Goal: Check status: Check status

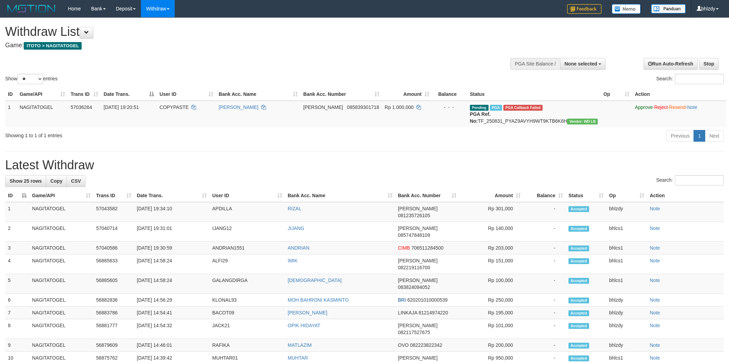
select select
select select "**"
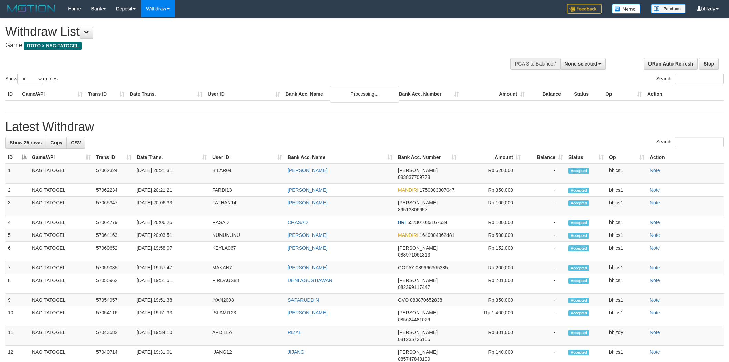
select select
select select "**"
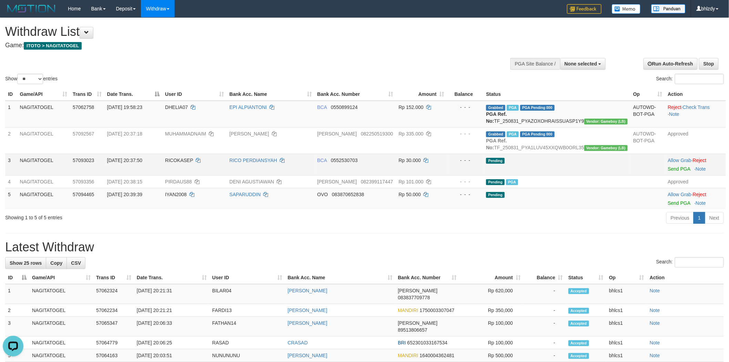
click at [218, 168] on td "RICOKASEP" at bounding box center [194, 164] width 64 height 21
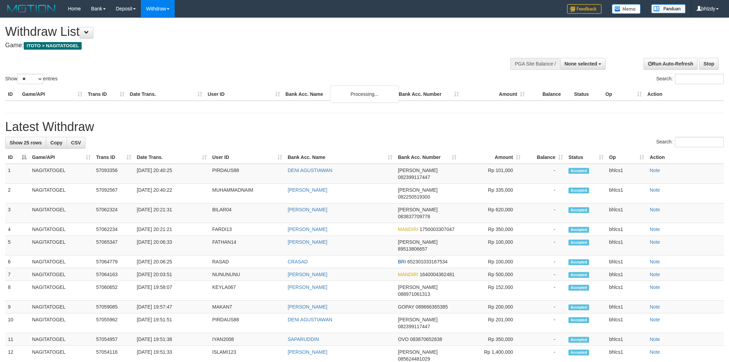
select select
select select "**"
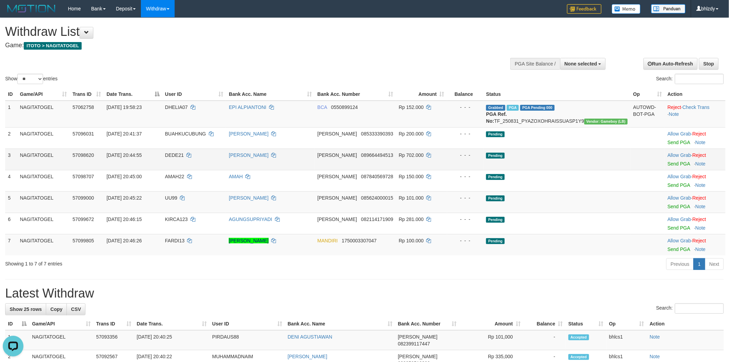
click at [598, 159] on td "Pending" at bounding box center [556, 159] width 147 height 21
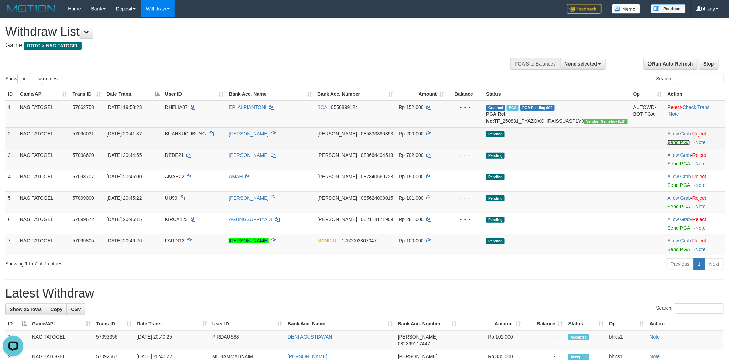
click at [673, 145] on link "Send PGA" at bounding box center [679, 143] width 22 height 6
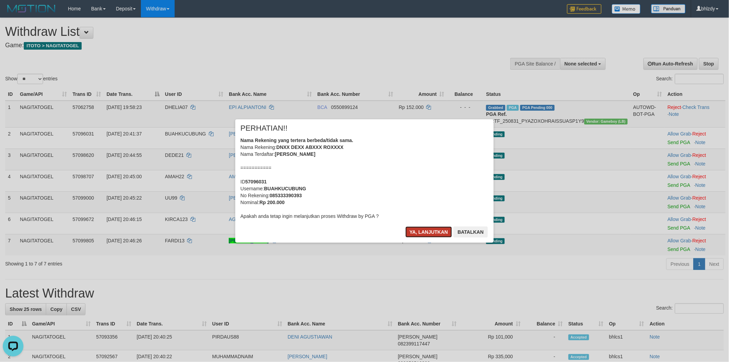
click at [411, 230] on button "Ya, lanjutkan" at bounding box center [429, 231] width 47 height 11
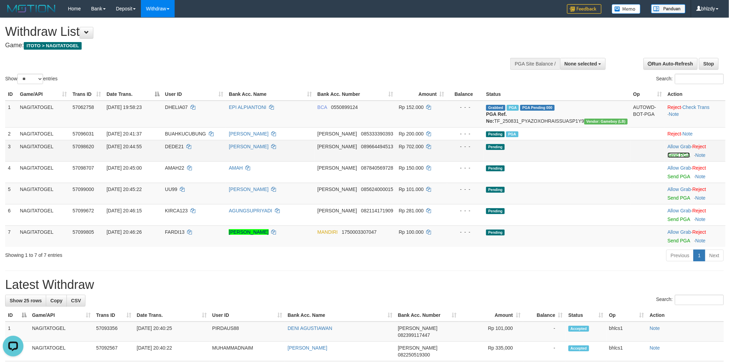
click at [679, 158] on link "Send PGA" at bounding box center [679, 155] width 22 height 6
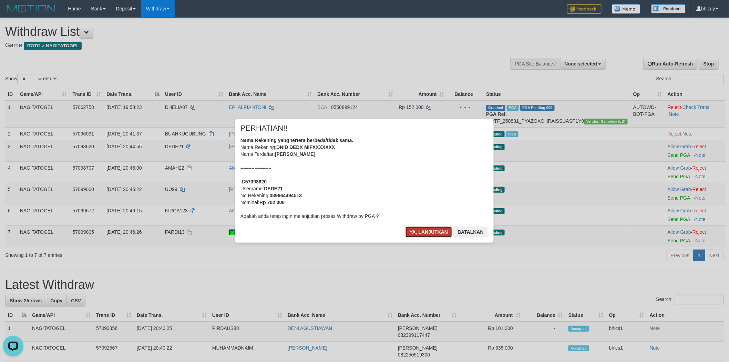
click at [419, 231] on button "Ya, lanjutkan" at bounding box center [429, 231] width 47 height 11
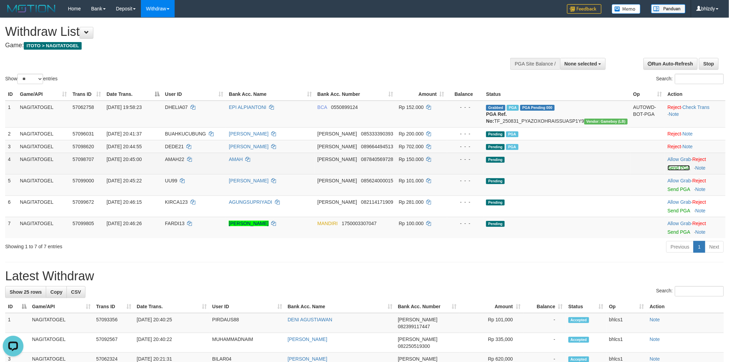
click at [670, 171] on link "Send PGA" at bounding box center [679, 168] width 22 height 6
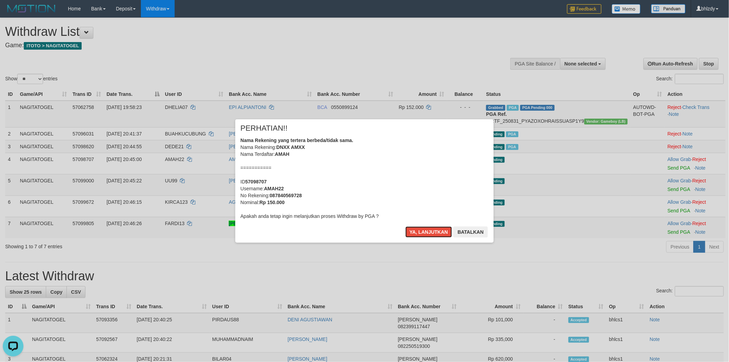
drag, startPoint x: 418, startPoint y: 228, endPoint x: 284, endPoint y: 223, distance: 134.1
click at [411, 228] on button "Ya, lanjutkan" at bounding box center [429, 231] width 47 height 11
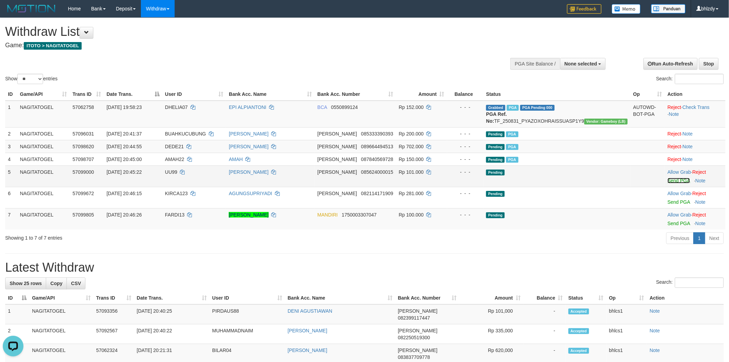
click at [676, 183] on link "Send PGA" at bounding box center [679, 181] width 22 height 6
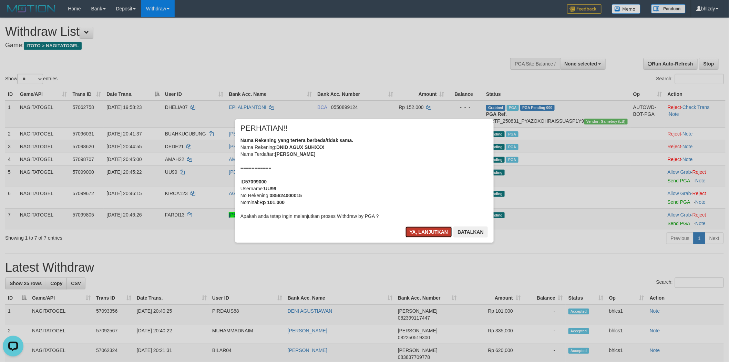
click at [415, 233] on button "Ya, lanjutkan" at bounding box center [429, 231] width 47 height 11
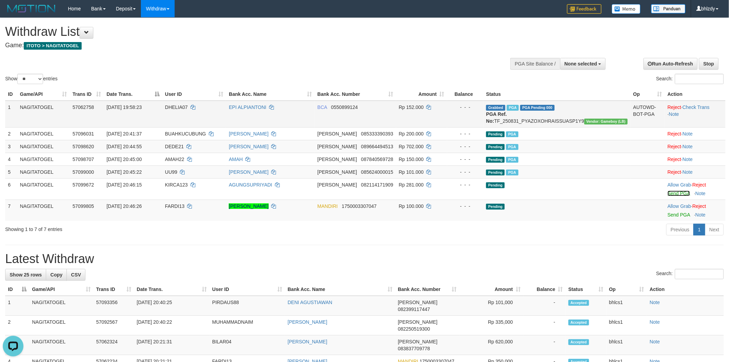
drag, startPoint x: 668, startPoint y: 201, endPoint x: 400, endPoint y: 103, distance: 285.6
click at [668, 196] on link "Send PGA" at bounding box center [679, 194] width 22 height 6
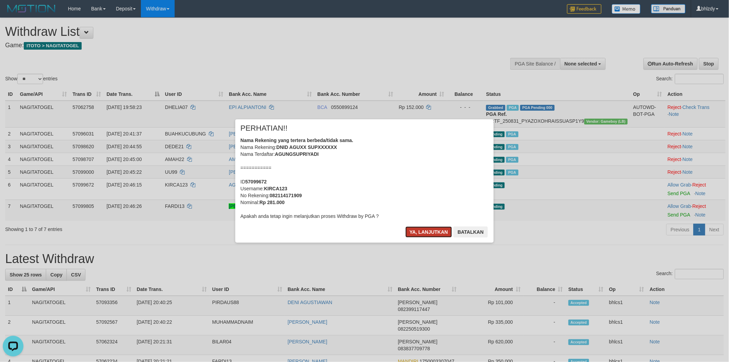
click at [430, 235] on button "Ya, lanjutkan" at bounding box center [429, 231] width 47 height 11
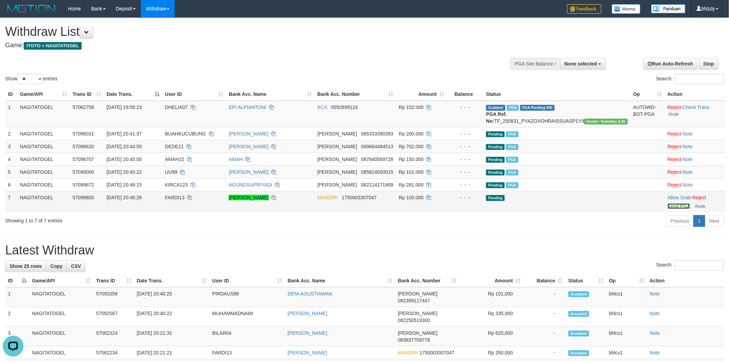
click at [677, 209] on link "Send PGA" at bounding box center [679, 206] width 22 height 6
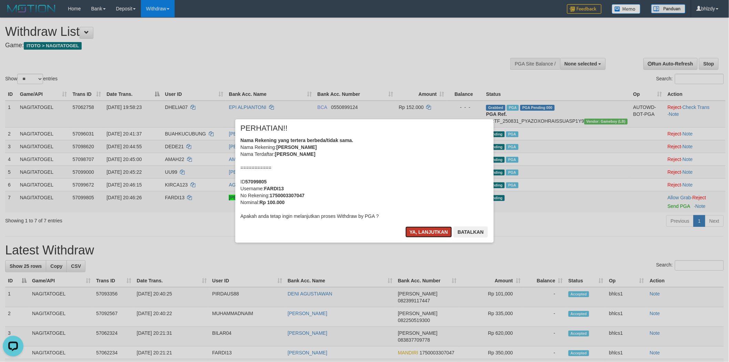
click at [428, 233] on button "Ya, lanjutkan" at bounding box center [429, 231] width 47 height 11
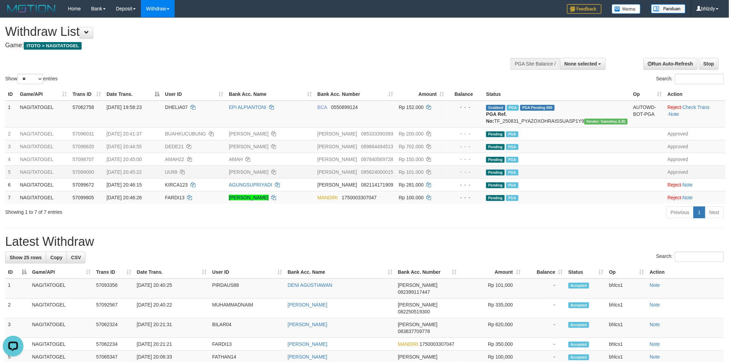
click at [315, 173] on td "AGUS [PERSON_NAME]" at bounding box center [270, 171] width 89 height 13
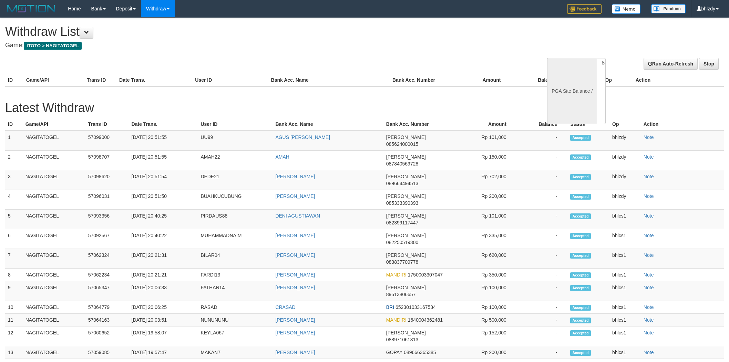
select select
select select "**"
select select
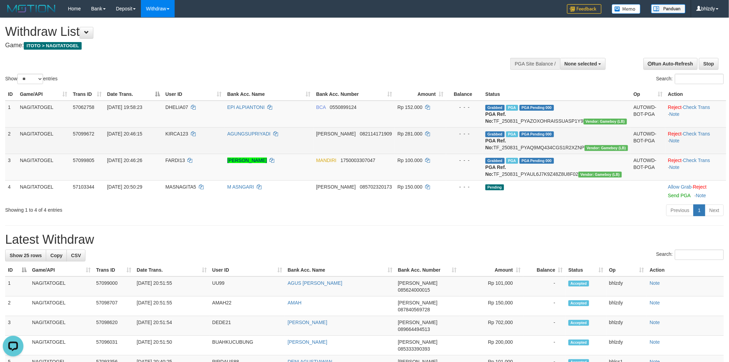
click at [359, 154] on td "DANA 082114171909" at bounding box center [354, 140] width 81 height 27
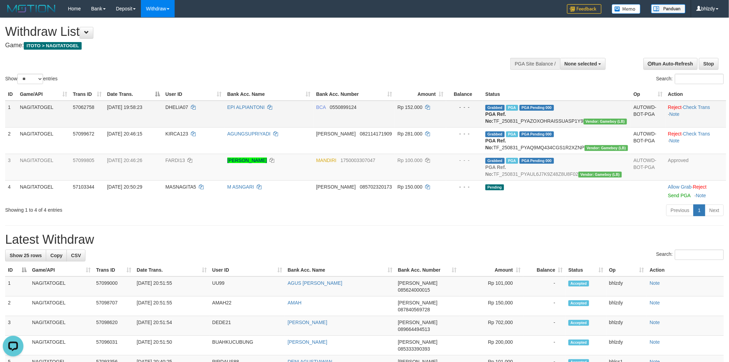
click at [139, 123] on td "31/08/2025 19:58:23" at bounding box center [133, 114] width 58 height 27
drag, startPoint x: 513, startPoint y: 121, endPoint x: 593, endPoint y: 116, distance: 79.4
click at [593, 116] on tr "1 NAGITATOGEL 57062758 31/08/2025 19:58:23 DHELIA07 EPI ALPIANTONI BCA 05508991…" at bounding box center [365, 114] width 721 height 27
click at [483, 121] on td "- - -" at bounding box center [464, 114] width 37 height 27
drag, startPoint x: 515, startPoint y: 119, endPoint x: 610, endPoint y: 121, distance: 95.1
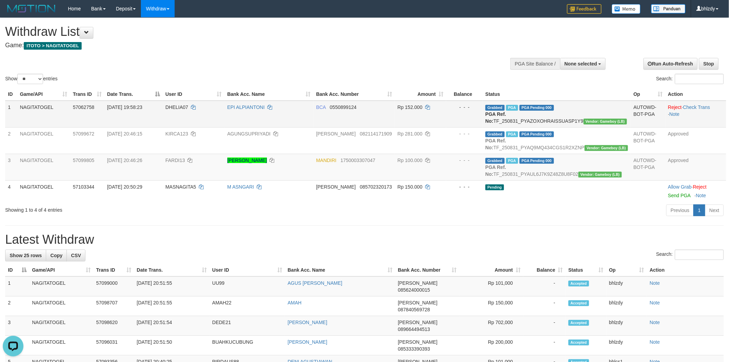
click at [610, 121] on td "Grabbed PGA PGA Pending 000 PGA Ref. No: TF_250831_PYAZOXOHRAISSUASP1Y9 Vendor:…" at bounding box center [557, 114] width 148 height 27
copy td "TF_250831_PYAZOXOHRAISSUASP1Y9"
click at [225, 125] on td "DHELIA07" at bounding box center [194, 114] width 62 height 27
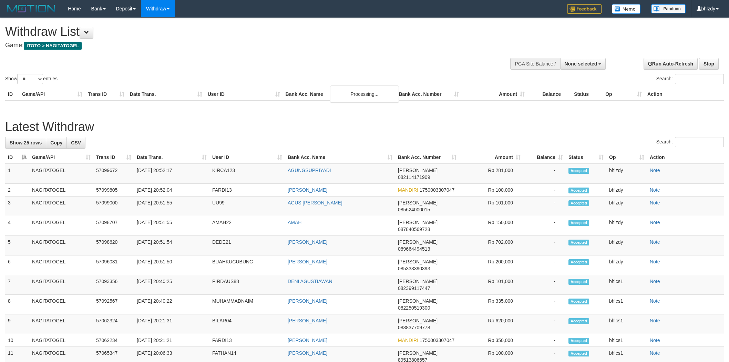
select select
select select "**"
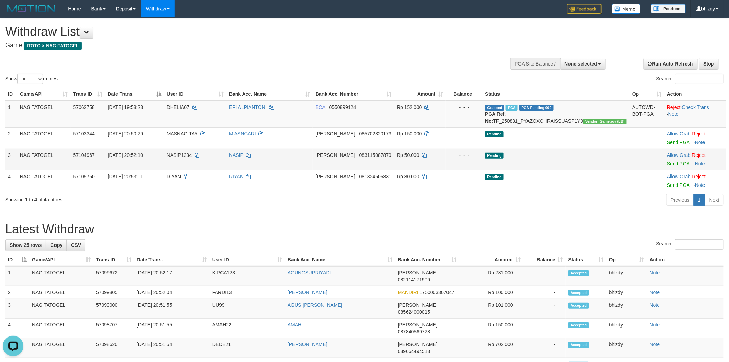
click at [251, 167] on td "NASIP" at bounding box center [269, 159] width 86 height 21
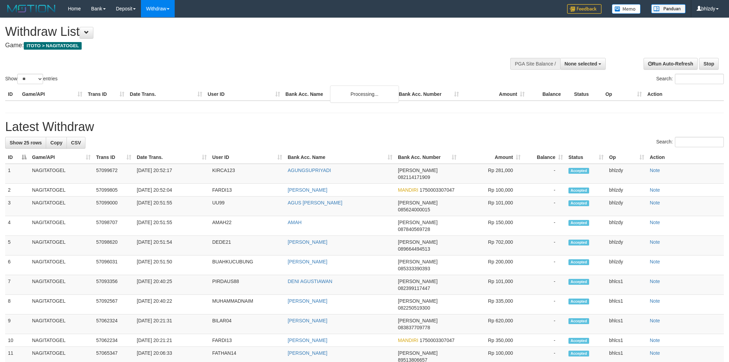
select select
select select "**"
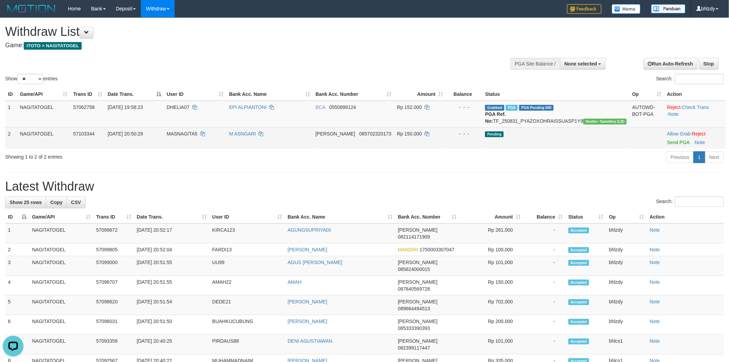
drag, startPoint x: 629, startPoint y: 154, endPoint x: 620, endPoint y: 151, distance: 10.2
click at [630, 149] on td at bounding box center [647, 137] width 35 height 21
click at [671, 145] on link "Send PGA" at bounding box center [678, 143] width 22 height 6
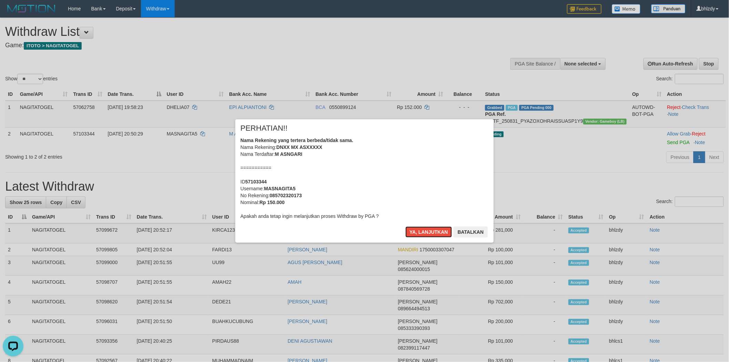
drag, startPoint x: 427, startPoint y: 235, endPoint x: 380, endPoint y: 225, distance: 47.9
click at [424, 234] on button "Ya, lanjutkan" at bounding box center [429, 231] width 47 height 11
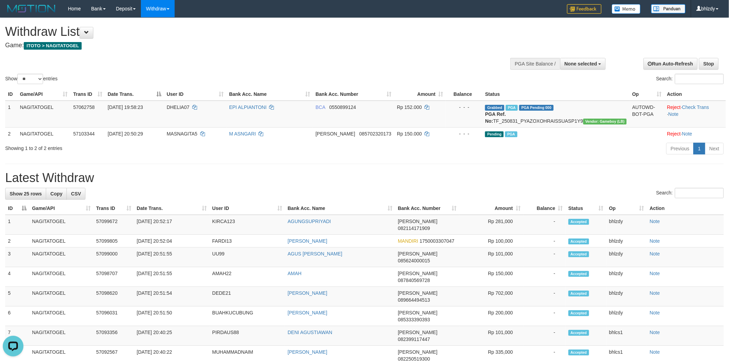
click at [349, 173] on div "**********" at bounding box center [364, 350] width 729 height 665
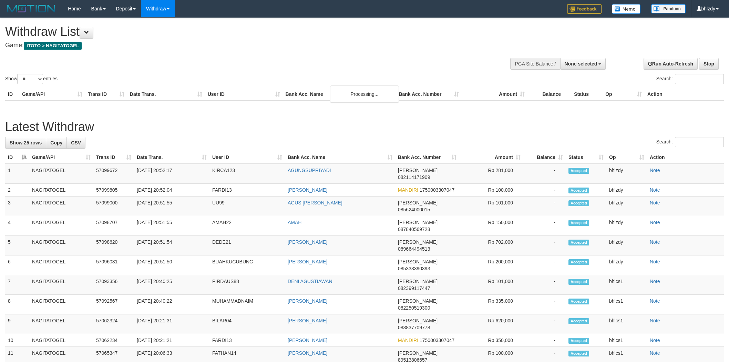
select select
select select "**"
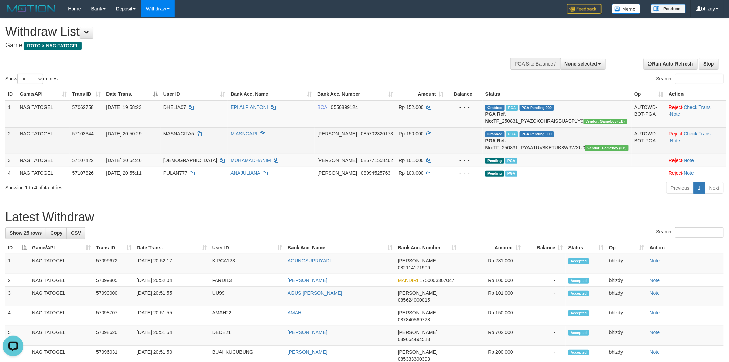
click at [228, 154] on td "MASNAGITA5" at bounding box center [195, 140] width 68 height 27
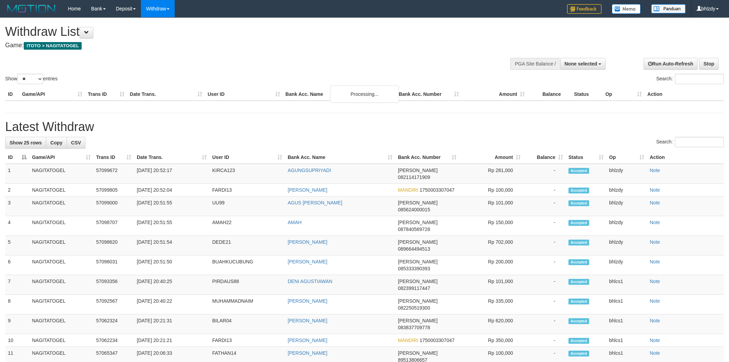
select select
select select "**"
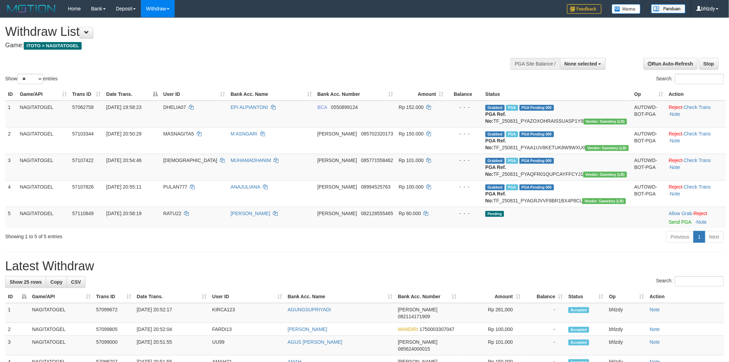
click at [224, 154] on td "MASNAGITA5" at bounding box center [195, 140] width 68 height 27
click at [191, 170] on td "[DEMOGRAPHIC_DATA]" at bounding box center [195, 167] width 68 height 27
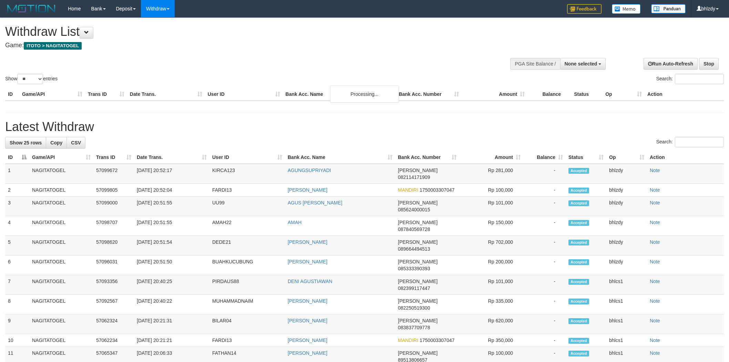
select select
select select "**"
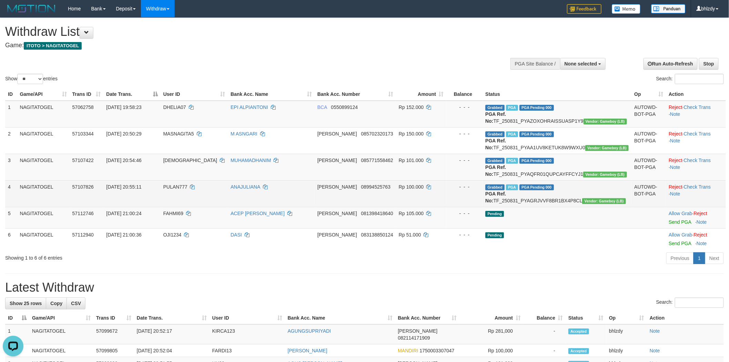
click at [141, 190] on span "[DATE] 20:55:11" at bounding box center [123, 187] width 35 height 6
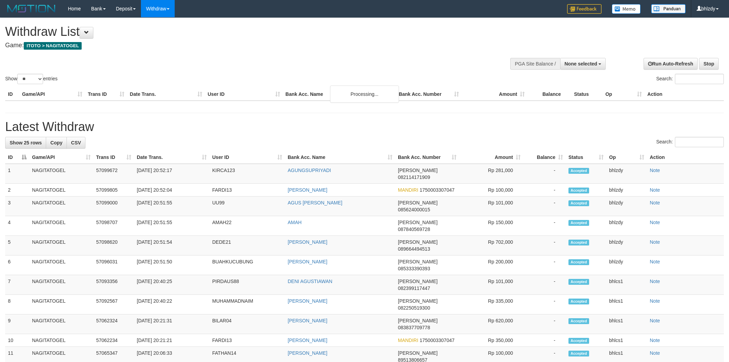
select select
select select "**"
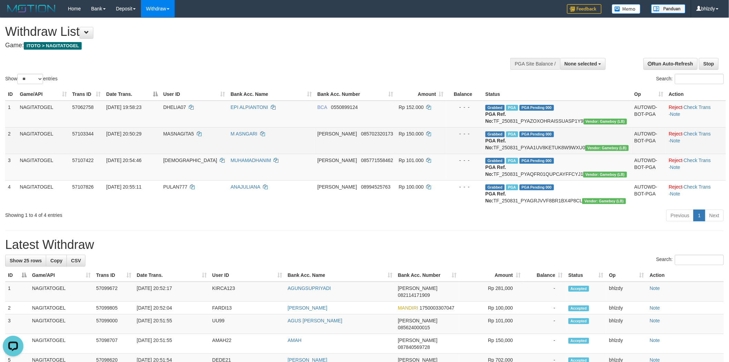
drag, startPoint x: 509, startPoint y: 152, endPoint x: 599, endPoint y: 151, distance: 89.3
click at [603, 152] on td "Grabbed PGA PGA Pending 000 PGA Ref. No: TF_250831_PYAA1UV8KETUK8W9WXU0 Vendor:…" at bounding box center [557, 140] width 149 height 27
copy td "TF_250831_PYAA1UV8KETUK8W9WXU0"
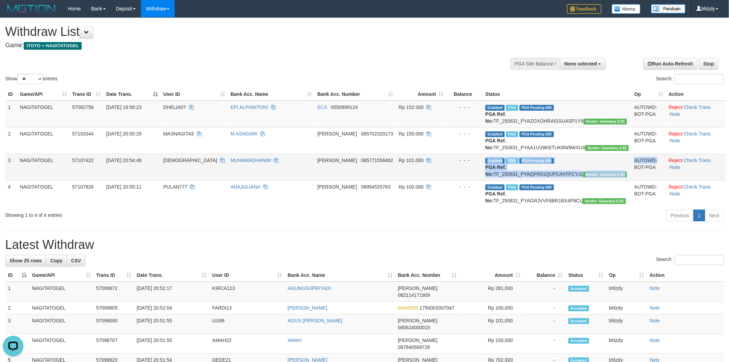
drag, startPoint x: 499, startPoint y: 188, endPoint x: 622, endPoint y: 189, distance: 123.0
click at [622, 180] on tr "3 NAGITATOGEL 57107422 [DATE] 20:54:46 [PERSON_NAME] 085771558462 Rp 101.000 - …" at bounding box center [365, 167] width 721 height 27
click at [446, 180] on td "Rp 101.000" at bounding box center [421, 167] width 50 height 27
drag, startPoint x: 531, startPoint y: 186, endPoint x: 599, endPoint y: 186, distance: 67.5
click at [599, 180] on tr "3 NAGITATOGEL 57107422 [DATE] 20:54:46 [PERSON_NAME] 085771558462 Rp 101.000 - …" at bounding box center [365, 167] width 721 height 27
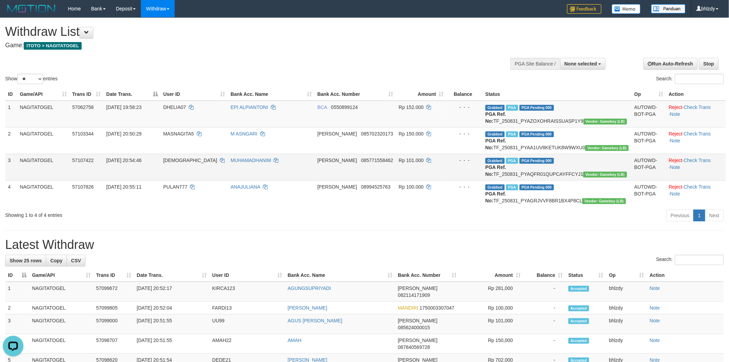
click at [584, 180] on td "Grabbed PGA PGA Pending 000 PGA Ref. No: TF_250831_PYAQFR01QUPCAYFFCYJ1 Vendor:…" at bounding box center [557, 167] width 149 height 27
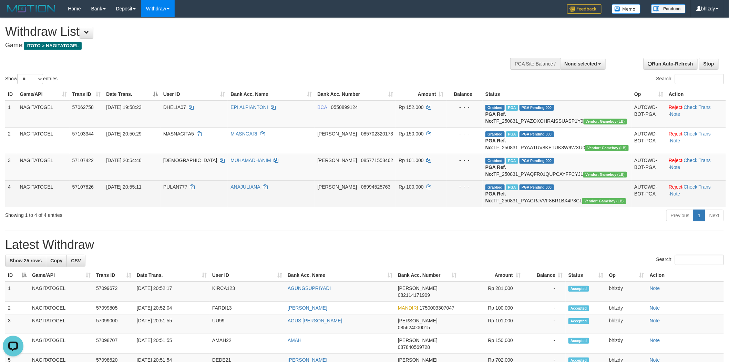
click at [522, 207] on td "Grabbed PGA PGA Pending 000 PGA Ref. No: TF_250831_PYAGRJVVF8BR1BX4P8CL Vendor:…" at bounding box center [557, 193] width 149 height 27
click at [483, 207] on td "- - -" at bounding box center [465, 193] width 36 height 27
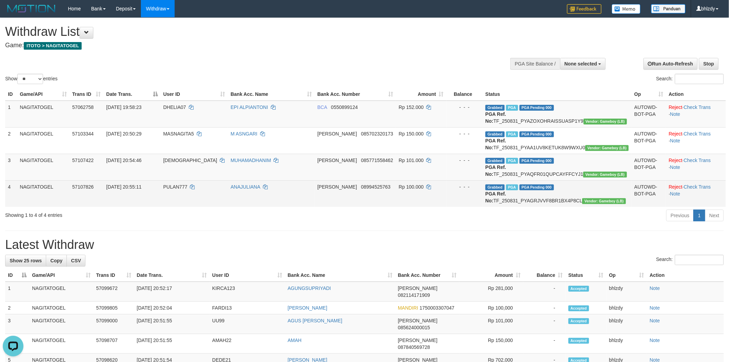
click at [520, 207] on td "Grabbed PGA PGA Pending 000 PGA Ref. No: TF_250831_PYAGRJVVF8BR1BX4P8CL Vendor:…" at bounding box center [557, 193] width 149 height 27
drag, startPoint x: 520, startPoint y: 221, endPoint x: 563, endPoint y: 223, distance: 42.4
click at [522, 207] on td "Grabbed PGA PGA Pending 000 PGA Ref. No: TF_250831_PYAGRJVVF8BR1BX4P8CL Vendor:…" at bounding box center [557, 193] width 149 height 27
click at [572, 207] on td "Grabbed PGA PGA Pending 000 PGA Ref. No: TF_250831_PYAGRJVVF8BR1BX4P8CL Vendor:…" at bounding box center [557, 193] width 149 height 27
copy td "TF_250831_PYAGRJVVF8BR1BX4P8CL"
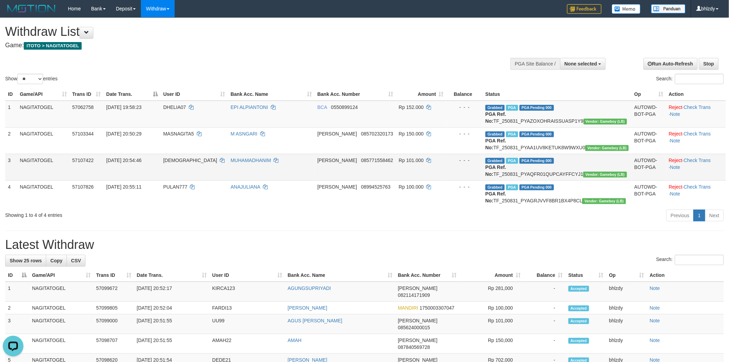
click at [183, 177] on td "[DEMOGRAPHIC_DATA]" at bounding box center [195, 167] width 68 height 27
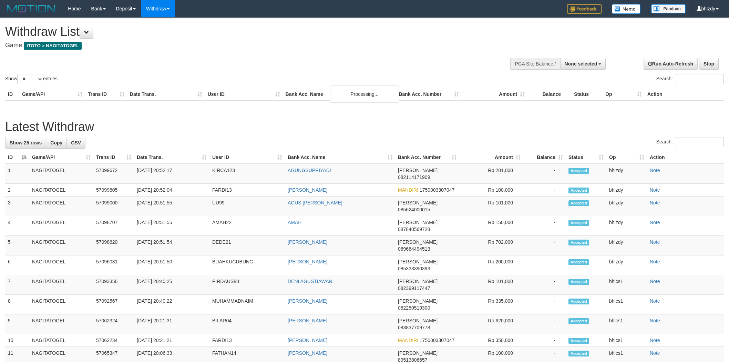
select select
select select "**"
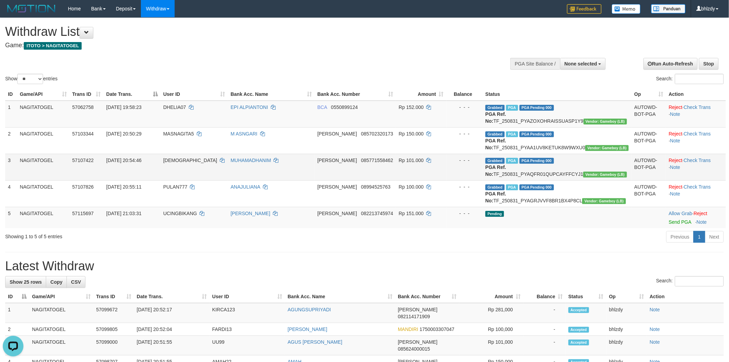
drag, startPoint x: 293, startPoint y: 198, endPoint x: 289, endPoint y: 197, distance: 4.5
click at [291, 180] on td "MUHAMADHANIM" at bounding box center [271, 167] width 87 height 27
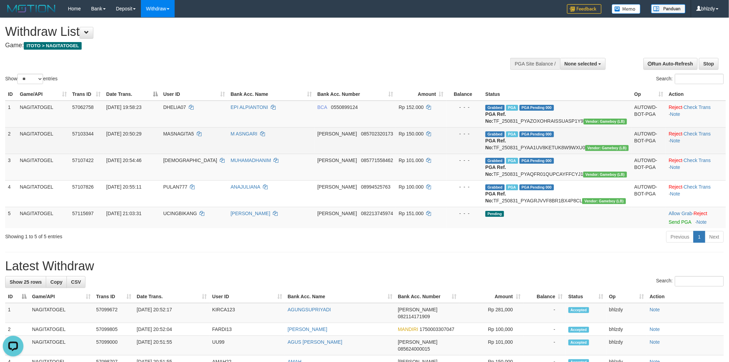
click at [263, 143] on td "M ASNGARI" at bounding box center [271, 140] width 87 height 27
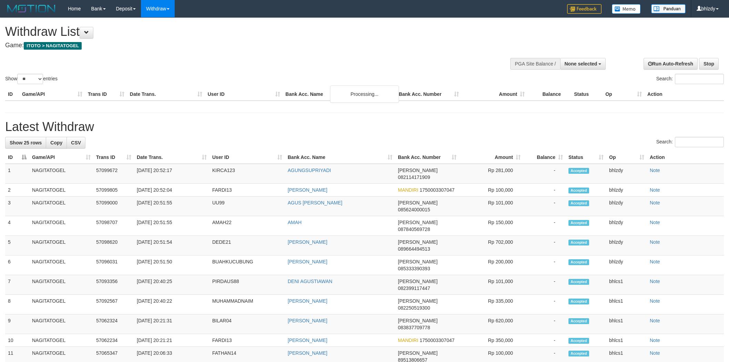
select select
select select "**"
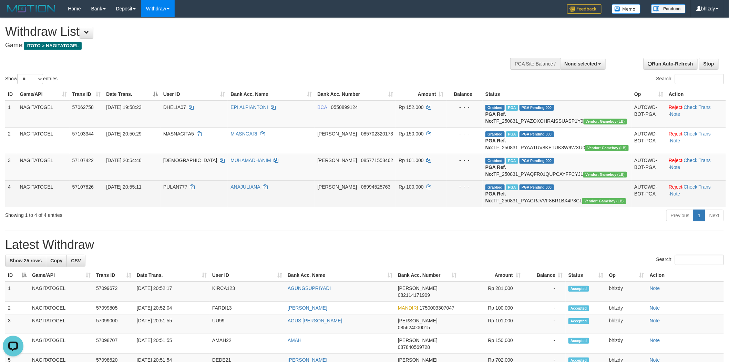
drag, startPoint x: 223, startPoint y: 231, endPoint x: 220, endPoint y: 230, distance: 3.7
click at [222, 207] on td "PULAN777" at bounding box center [195, 193] width 68 height 27
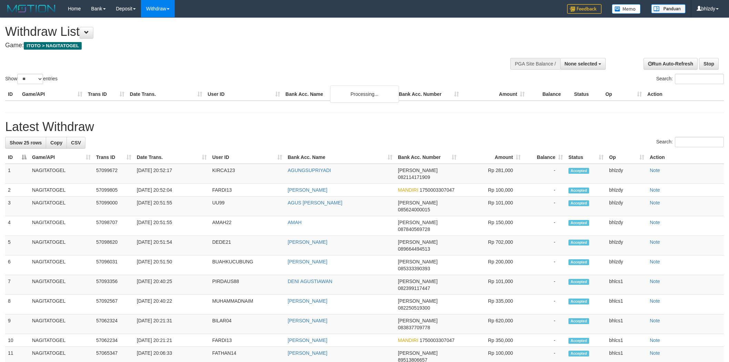
select select
select select "**"
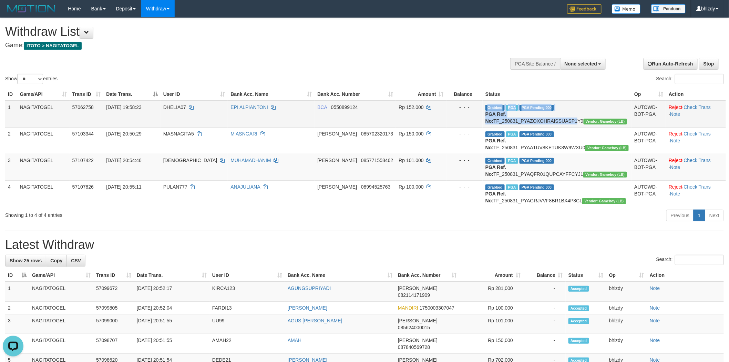
drag, startPoint x: 493, startPoint y: 121, endPoint x: 590, endPoint y: 118, distance: 96.5
click at [590, 118] on tr "1 NAGITATOGEL 57062758 [DATE] 19:58:23 DHELIA07 EPI ALPIANTONI BCA 0550899124 R…" at bounding box center [365, 114] width 721 height 27
click at [439, 114] on td "Rp 152.000" at bounding box center [421, 114] width 50 height 27
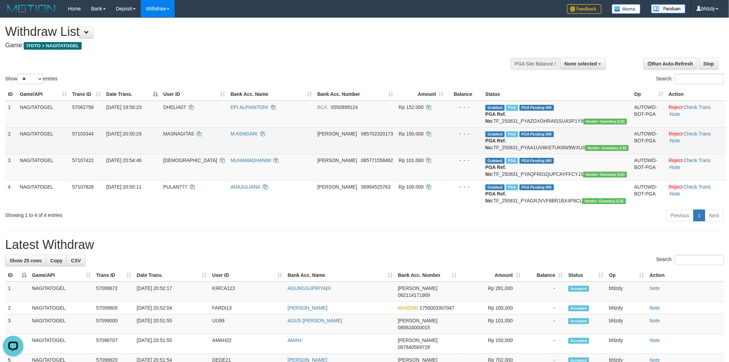
click at [315, 154] on td "M ASNGARI" at bounding box center [271, 140] width 87 height 27
click at [190, 154] on td "MASNAGITA5" at bounding box center [195, 140] width 68 height 27
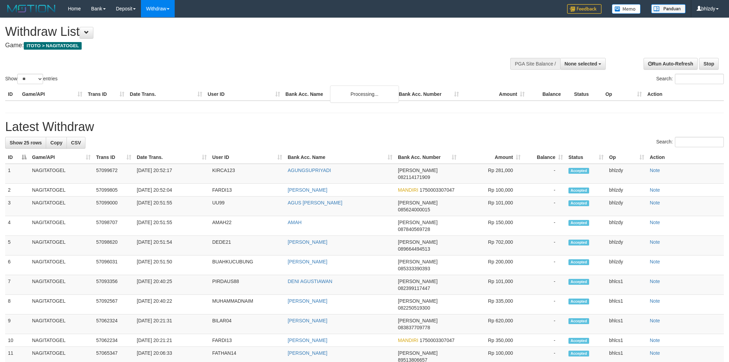
select select
select select "**"
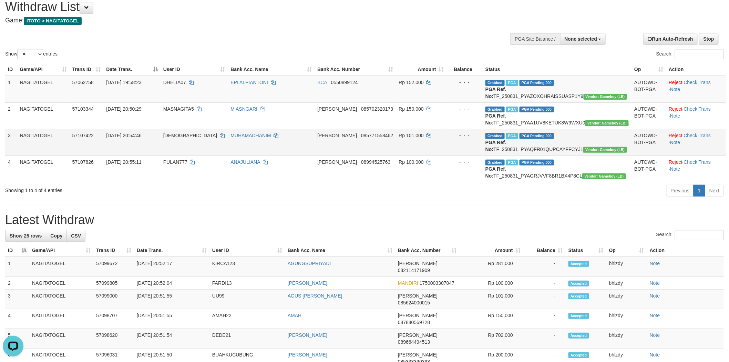
scroll to position [38, 0]
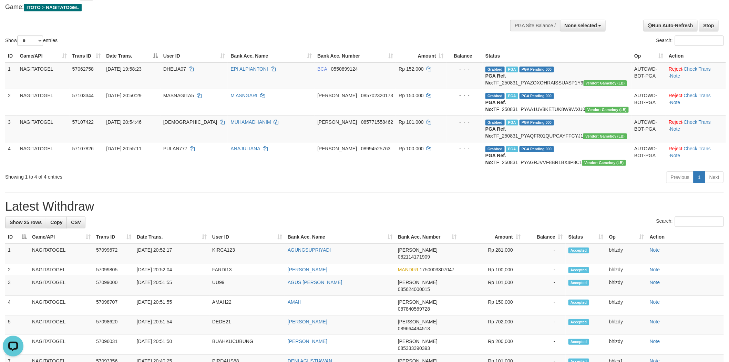
click at [229, 221] on div "**********" at bounding box center [364, 346] width 729 height 732
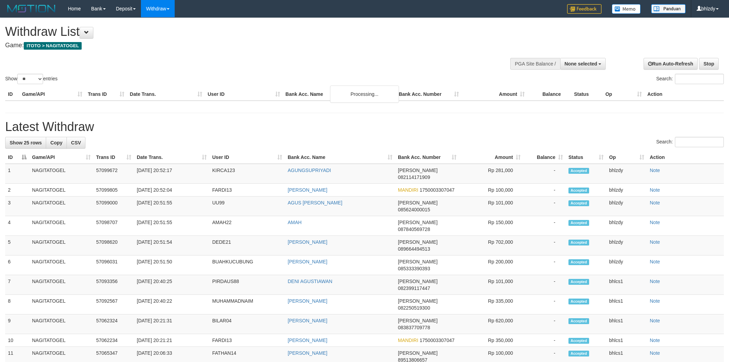
select select
select select "**"
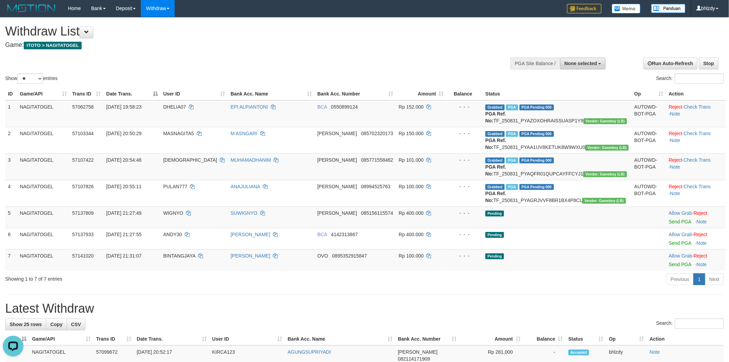
click at [583, 66] on button "None selected" at bounding box center [583, 64] width 46 height 12
click at [542, 95] on label "[ITOTO] NAGITATOGEL" at bounding box center [569, 98] width 73 height 9
select select "****"
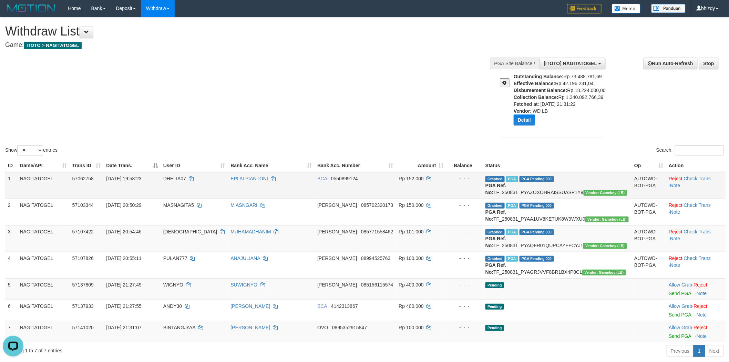
click at [194, 182] on td "DHELIA07" at bounding box center [195, 185] width 68 height 27
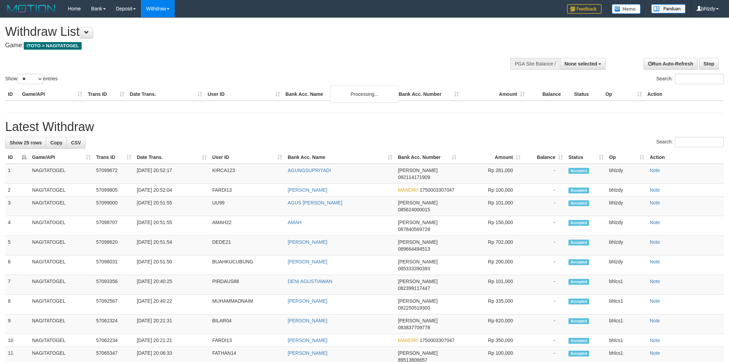
select select
select select "**"
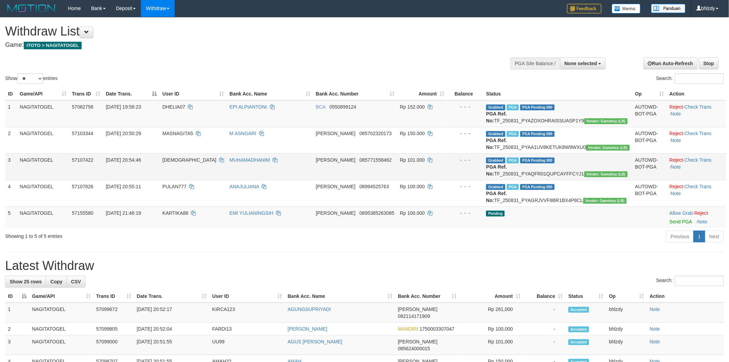
click at [352, 180] on td "[PERSON_NAME] 085771558462" at bounding box center [355, 166] width 84 height 27
click at [575, 66] on button "None selected" at bounding box center [583, 64] width 46 height 12
select select "****"
